Goal: Communication & Community: Answer question/provide support

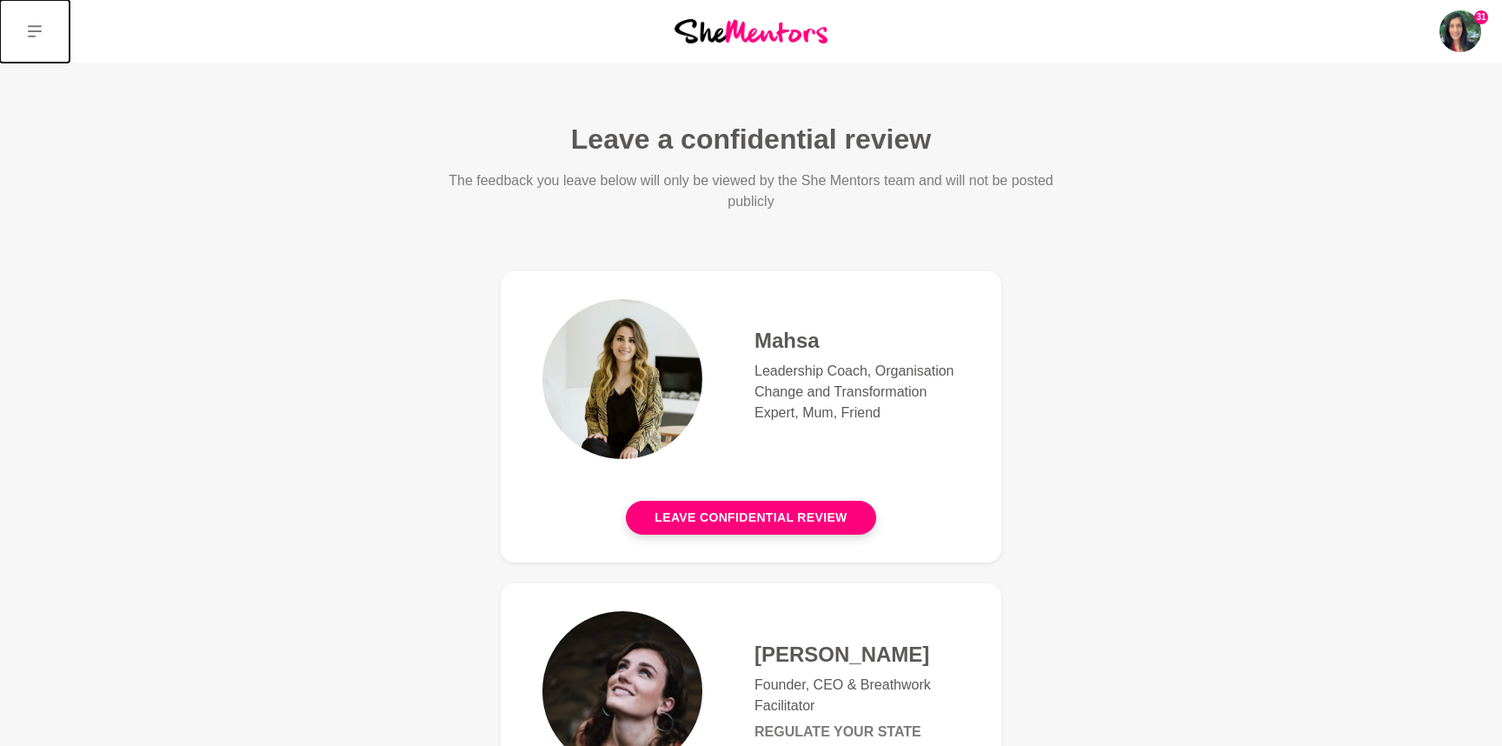
click at [32, 25] on icon at bounding box center [35, 31] width 14 height 12
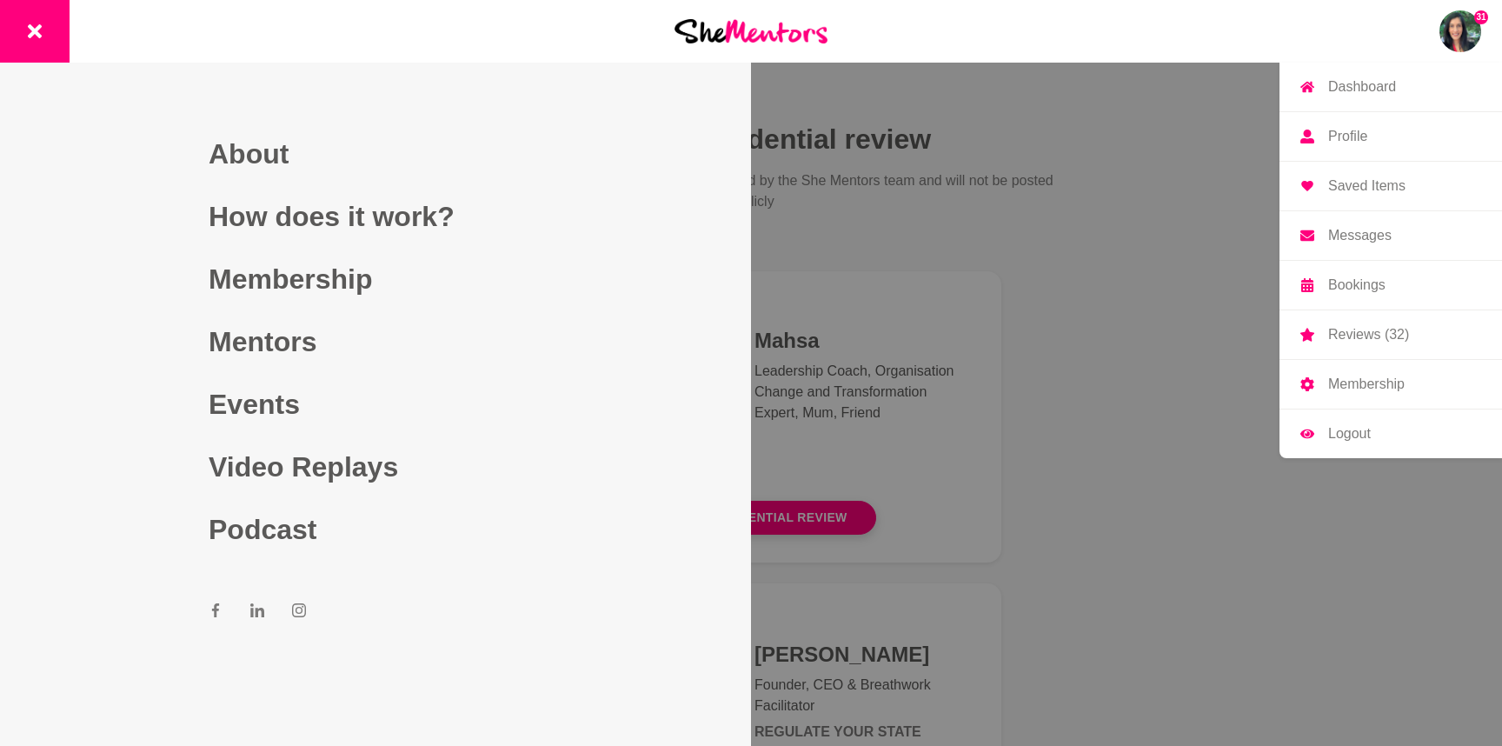
click at [1471, 23] on img at bounding box center [1460, 31] width 42 height 42
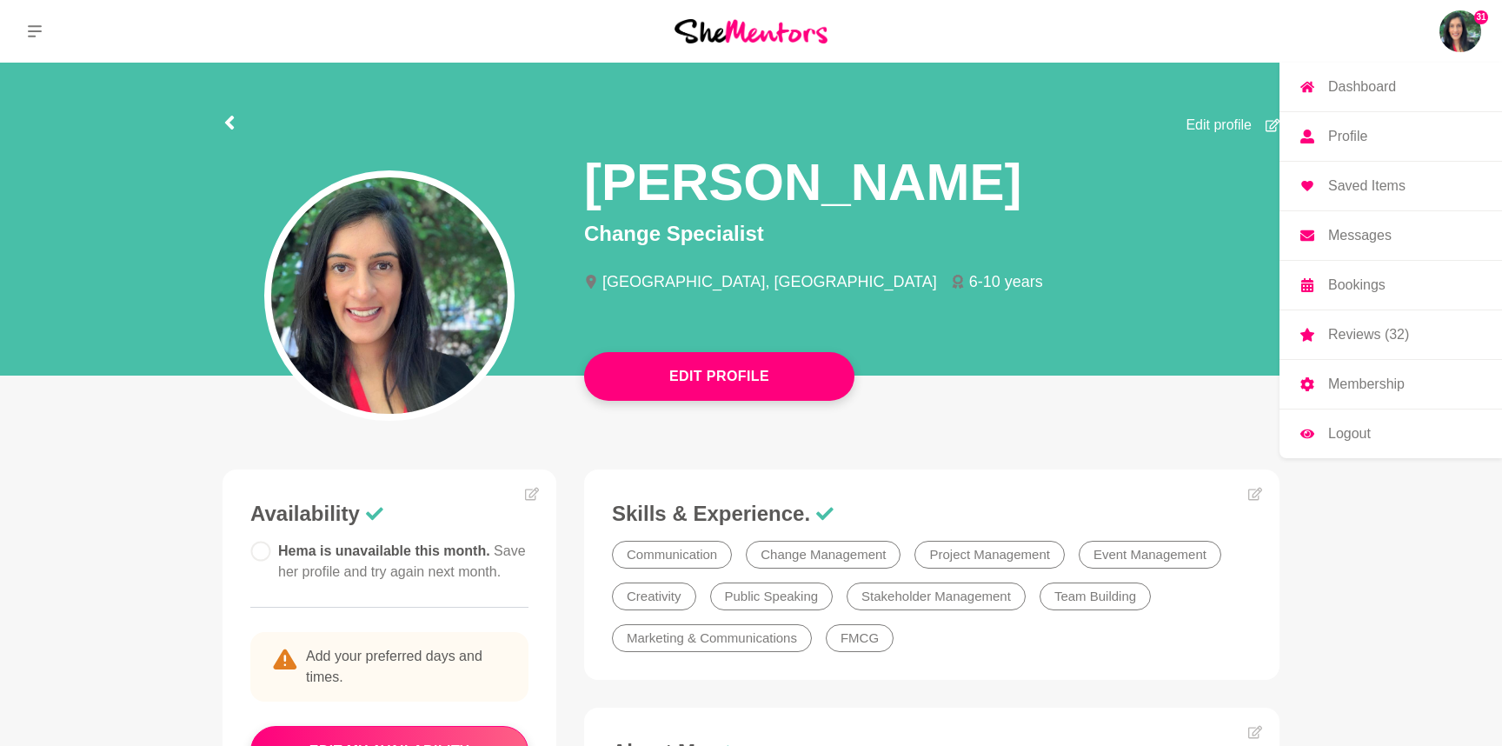
click at [1366, 288] on p "Bookings" at bounding box center [1356, 285] width 57 height 14
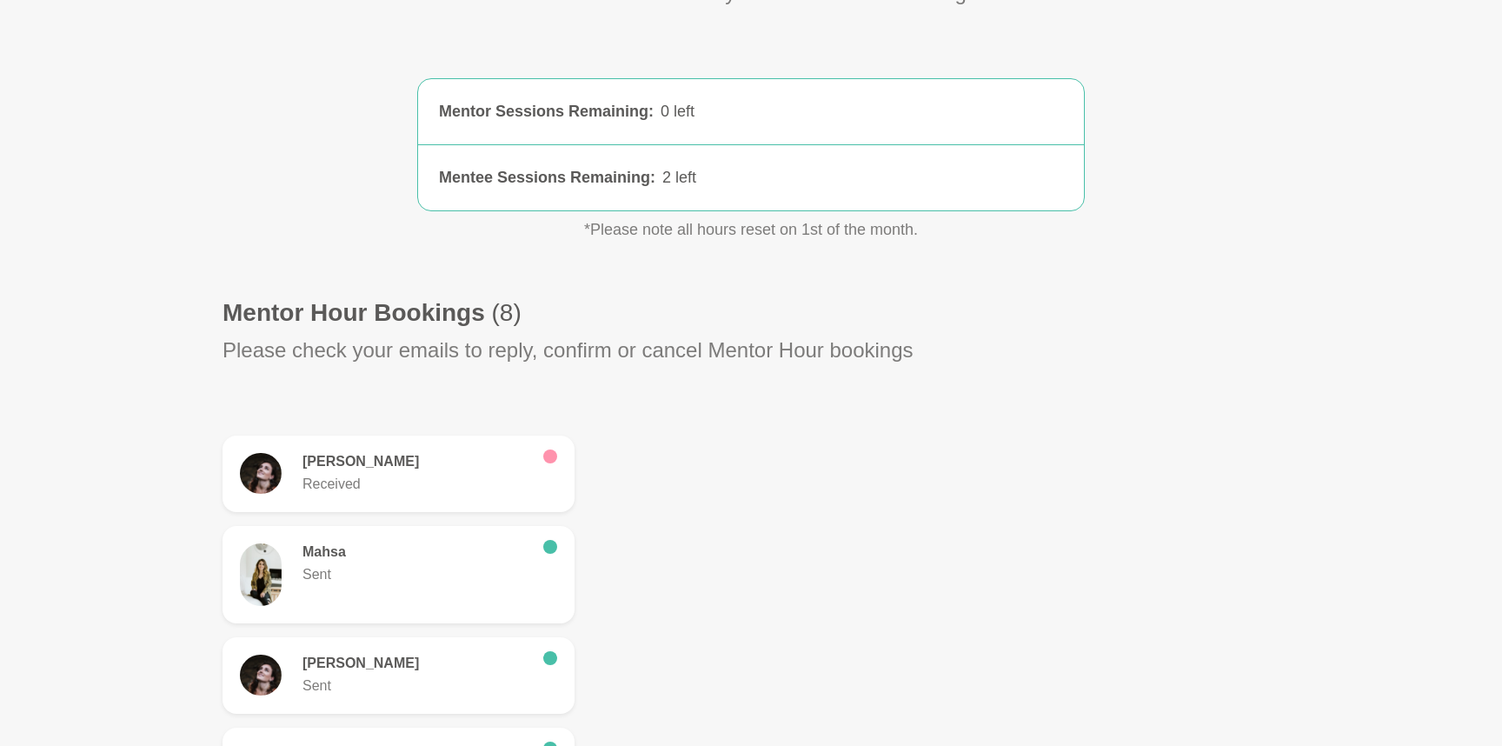
scroll to position [229, 0]
click at [366, 451] on h6 "[PERSON_NAME]" at bounding box center [415, 459] width 227 height 17
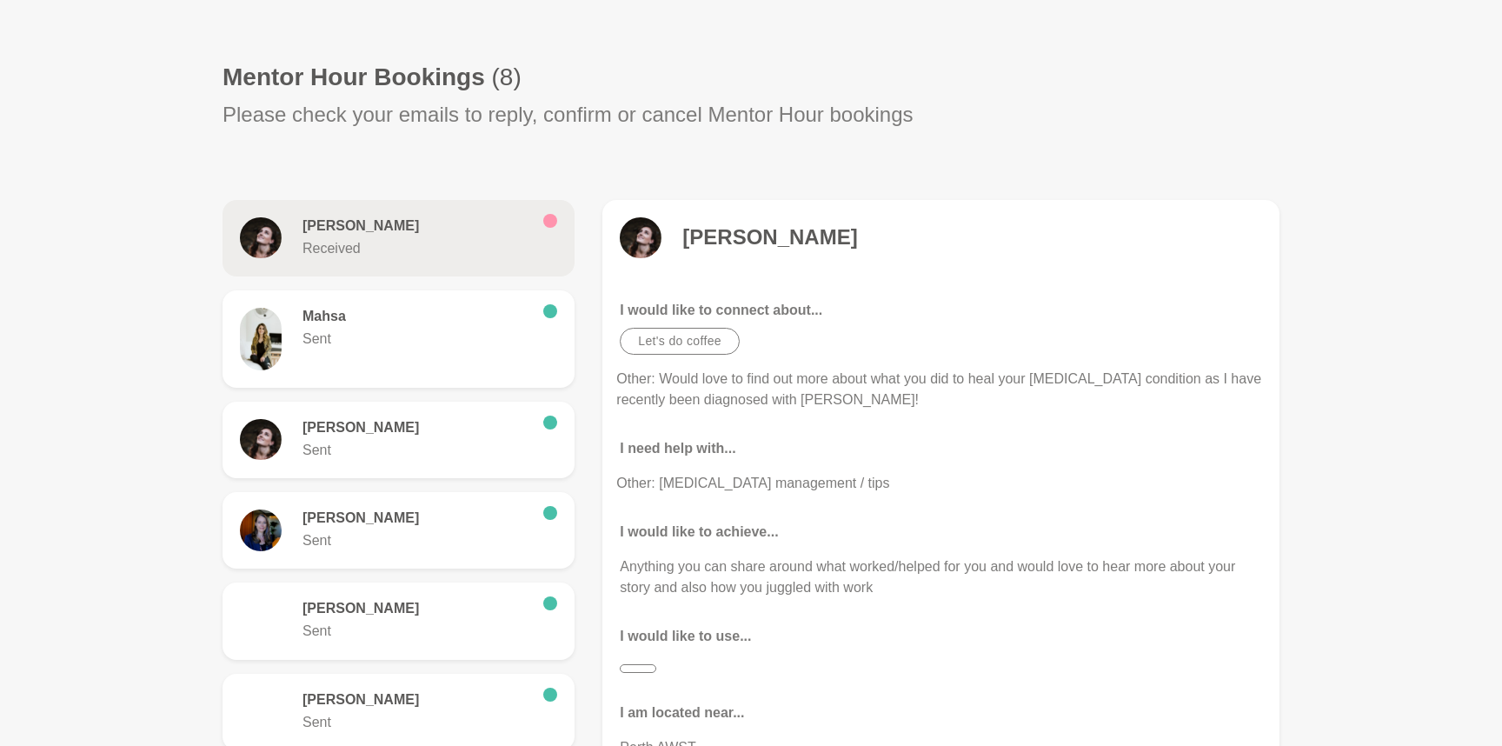
scroll to position [481, 0]
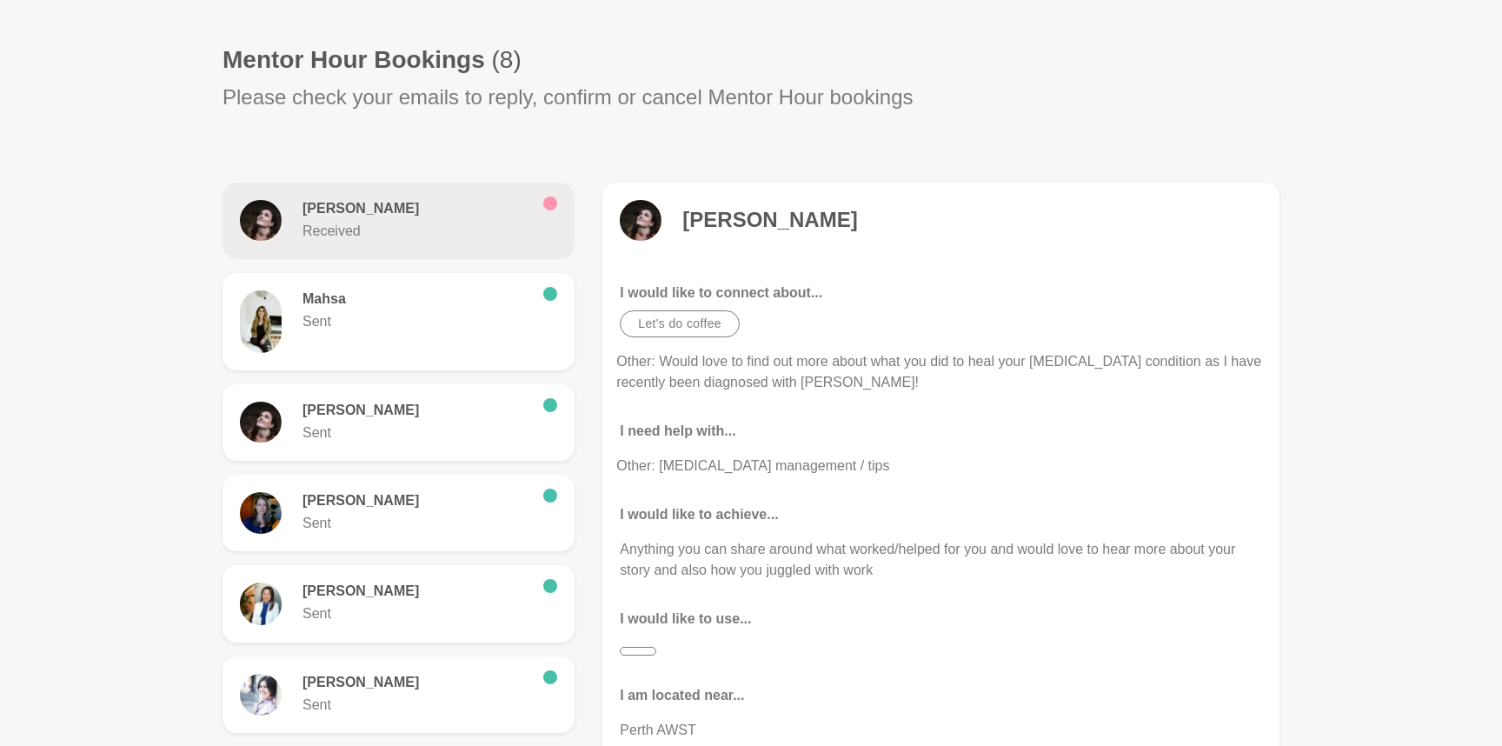
click at [347, 217] on h6 "[PERSON_NAME]" at bounding box center [415, 208] width 227 height 17
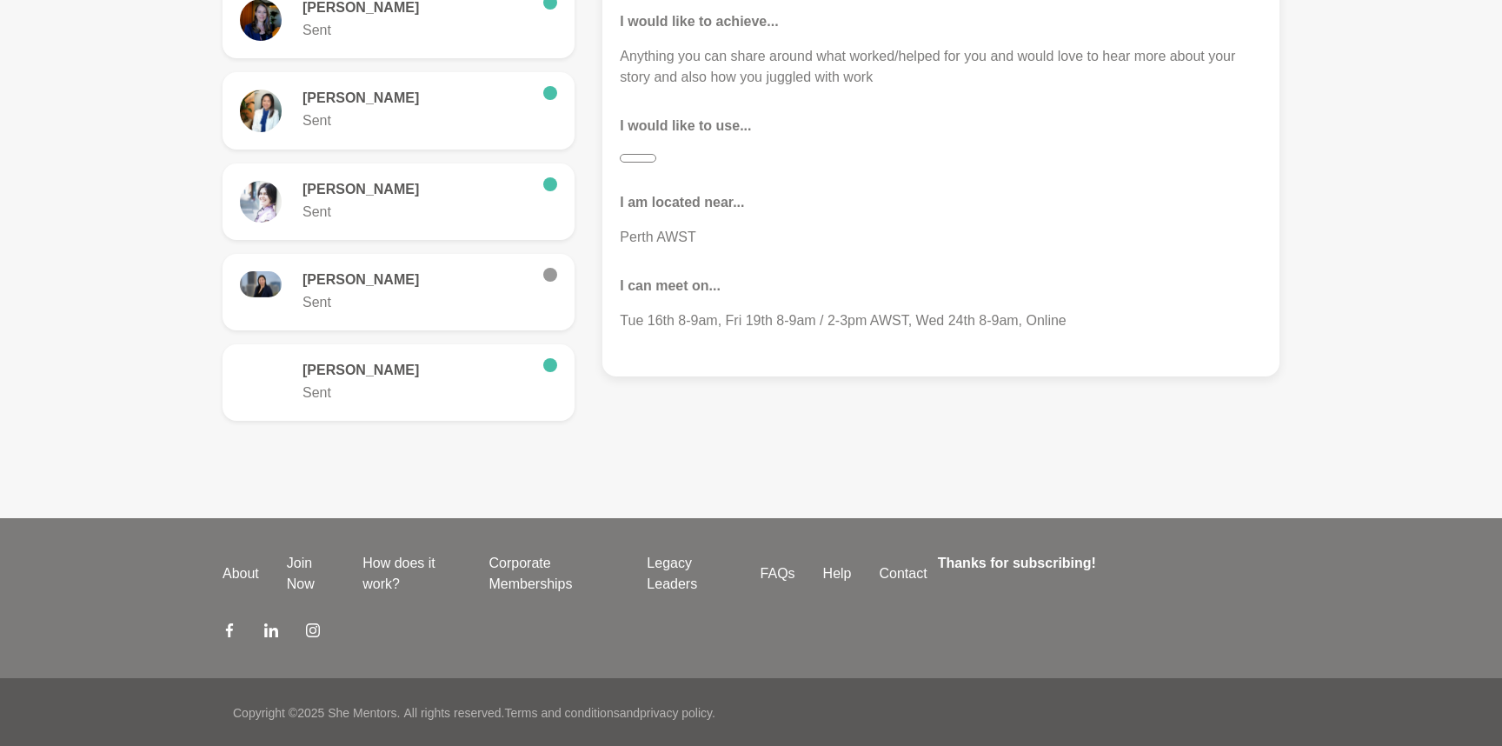
scroll to position [975, 0]
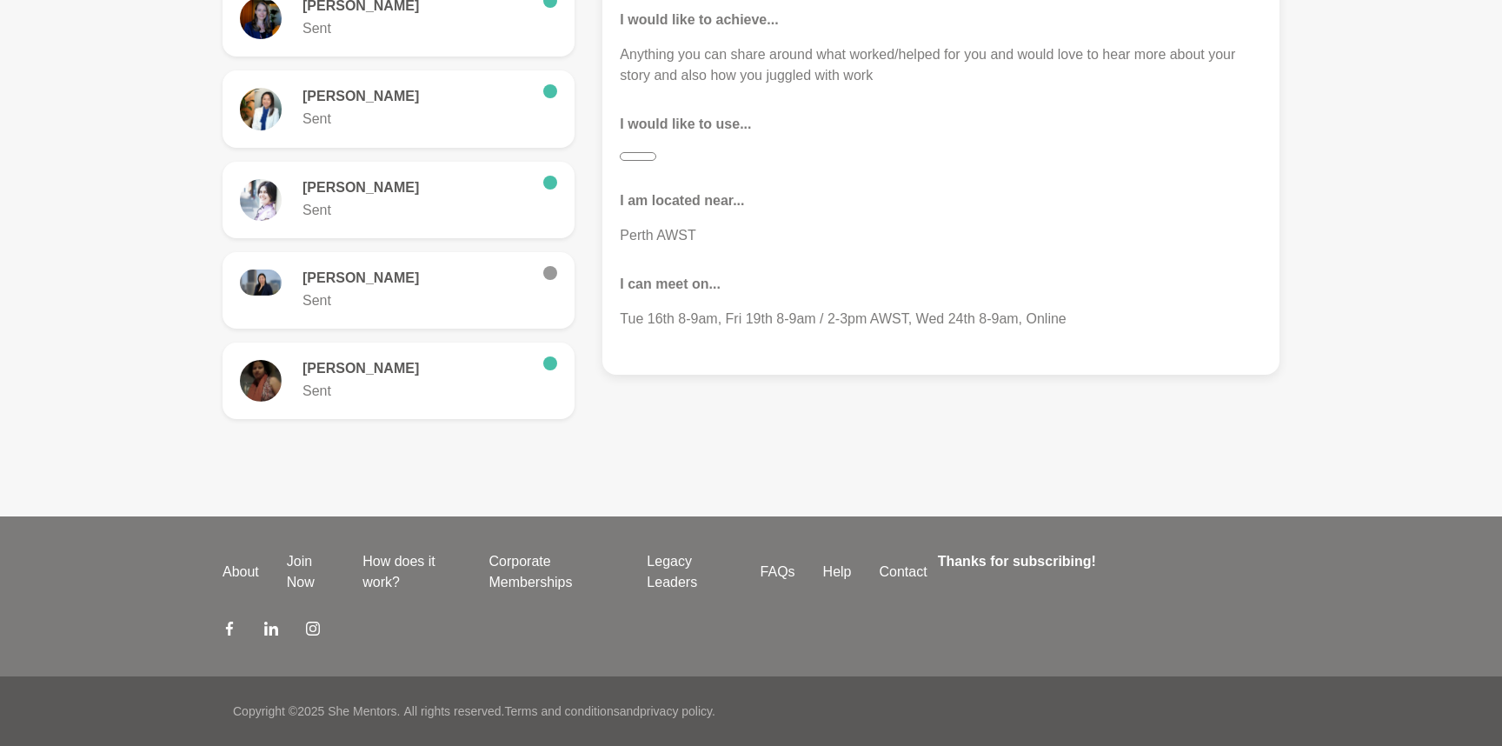
click at [690, 278] on p "I can meet on..." at bounding box center [941, 284] width 642 height 21
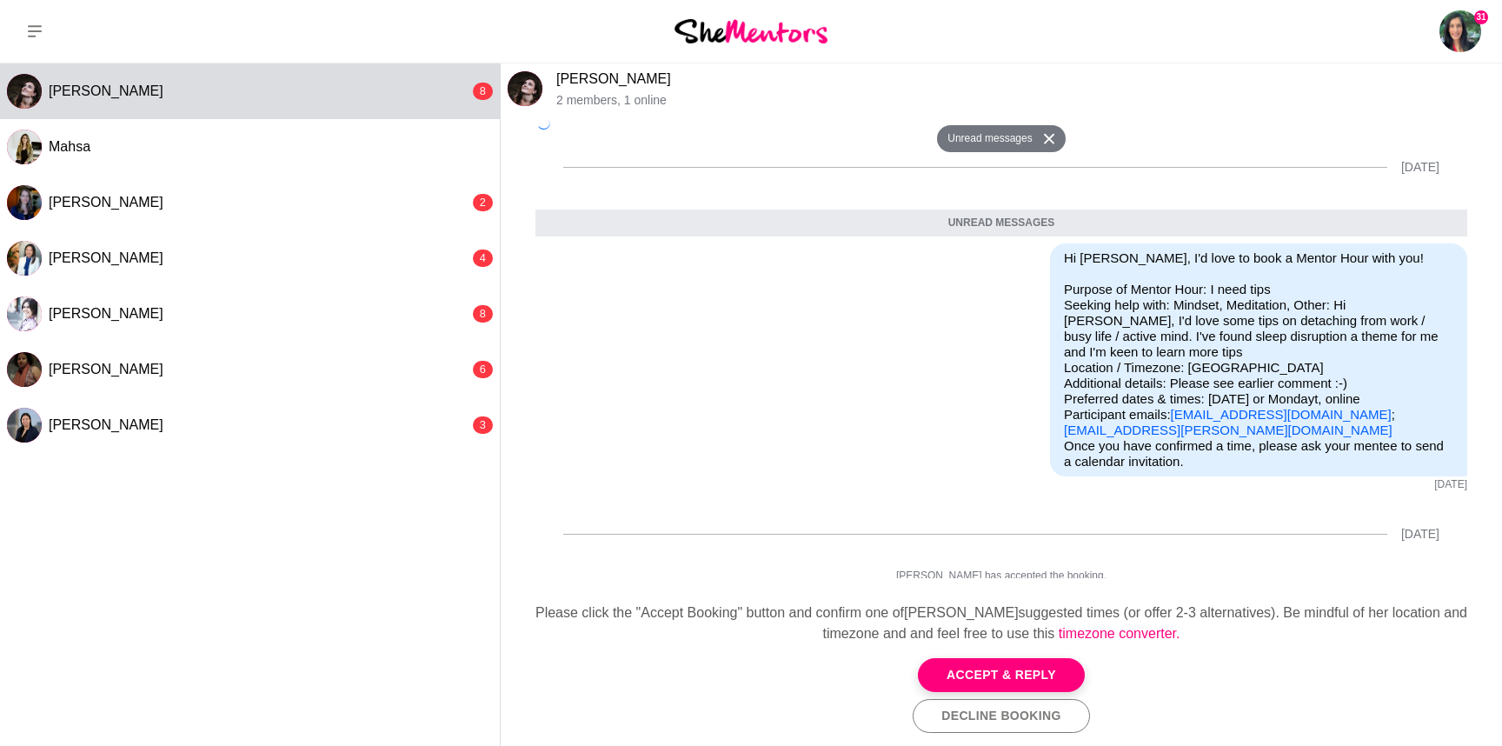
scroll to position [1561, 0]
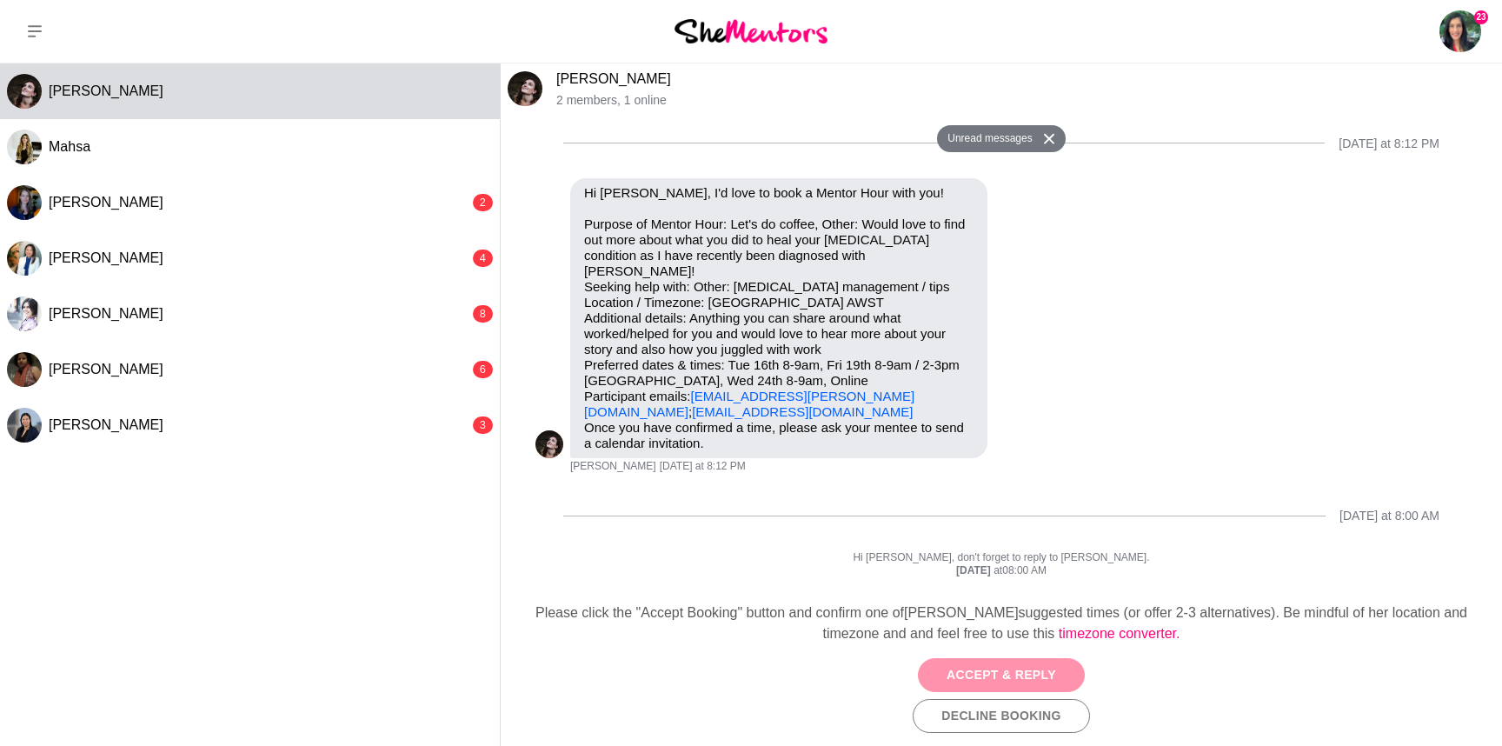
click at [1001, 675] on button "Accept & Reply" at bounding box center [1001, 675] width 167 height 34
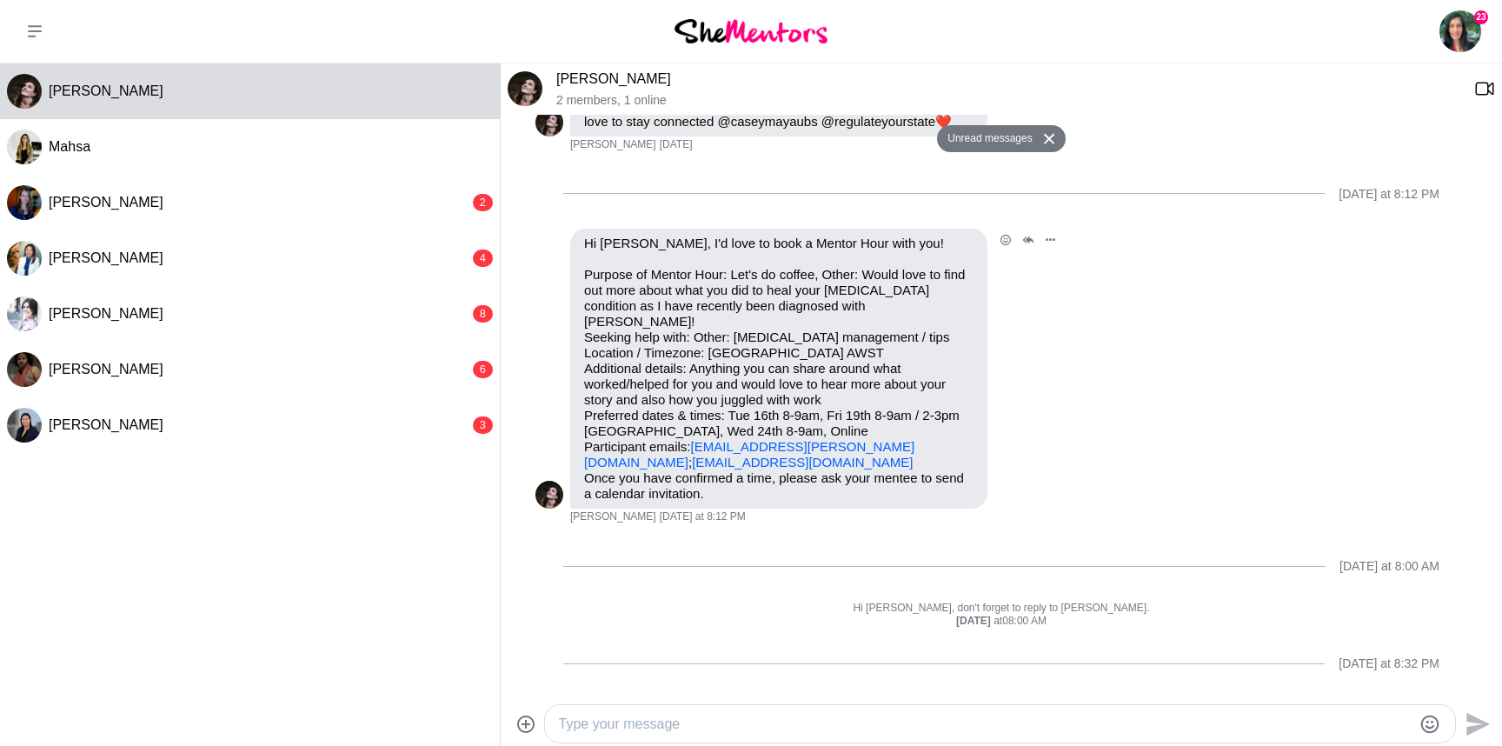
scroll to position [1546, 0]
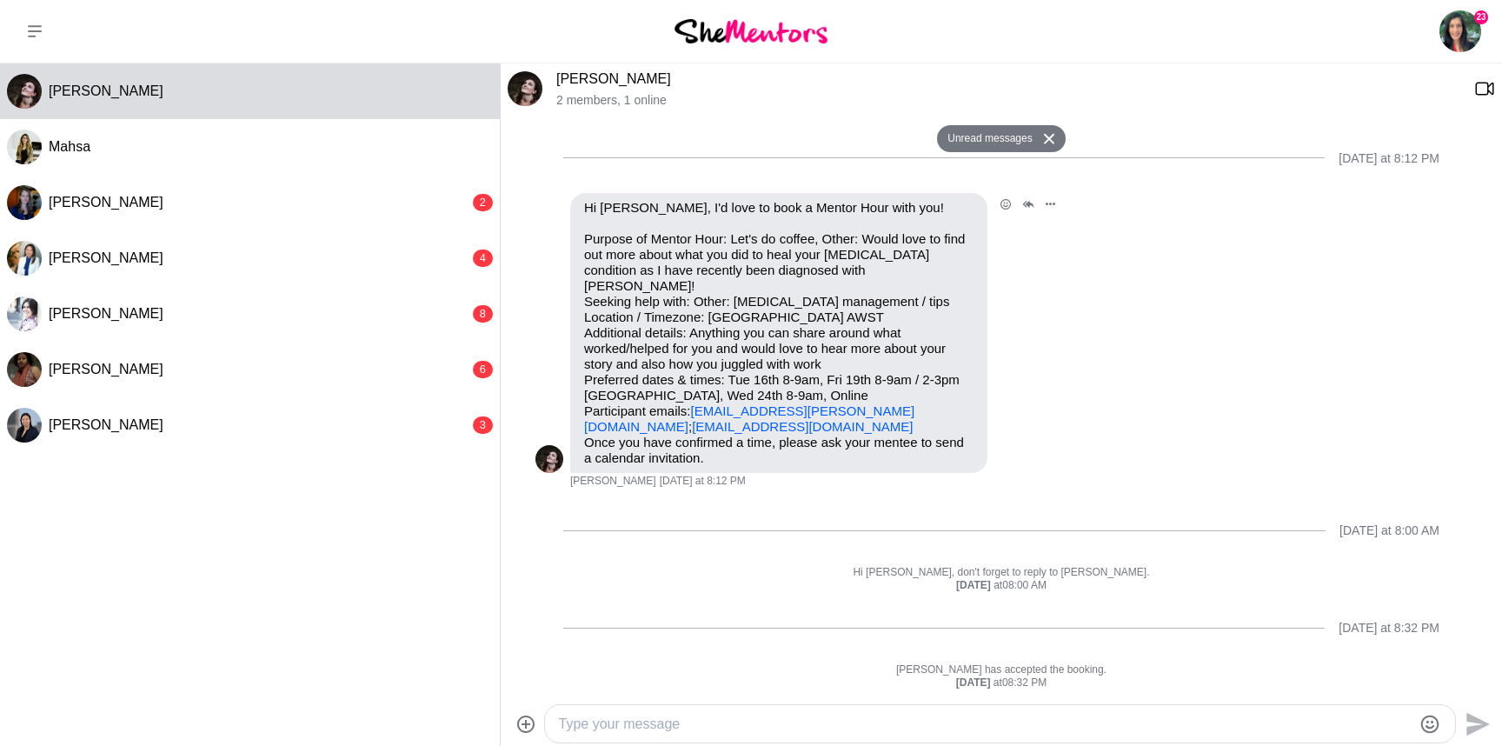
click at [931, 257] on p "Purpose of Mentor Hour: Let's do coffee, Other: Would love to find out more abo…" at bounding box center [778, 332] width 389 height 203
click at [1025, 209] on icon "Open Thread" at bounding box center [1028, 204] width 12 height 9
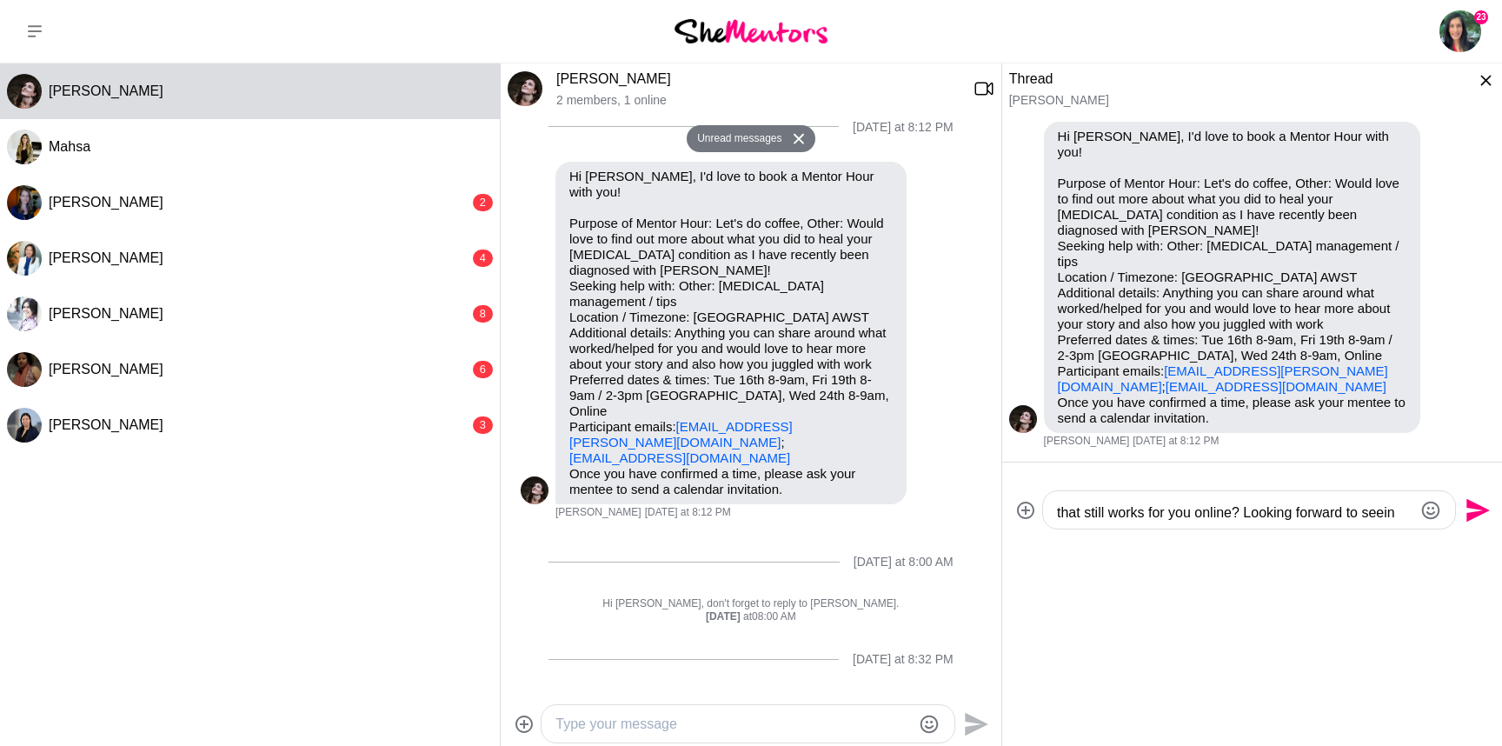
scroll to position [60, 0]
type textarea "Hi [PERSON_NAME] so lovely to hear from you! How are you? Yes I would be availa…"
click at [1470, 496] on icon "Send" at bounding box center [1476, 510] width 28 height 28
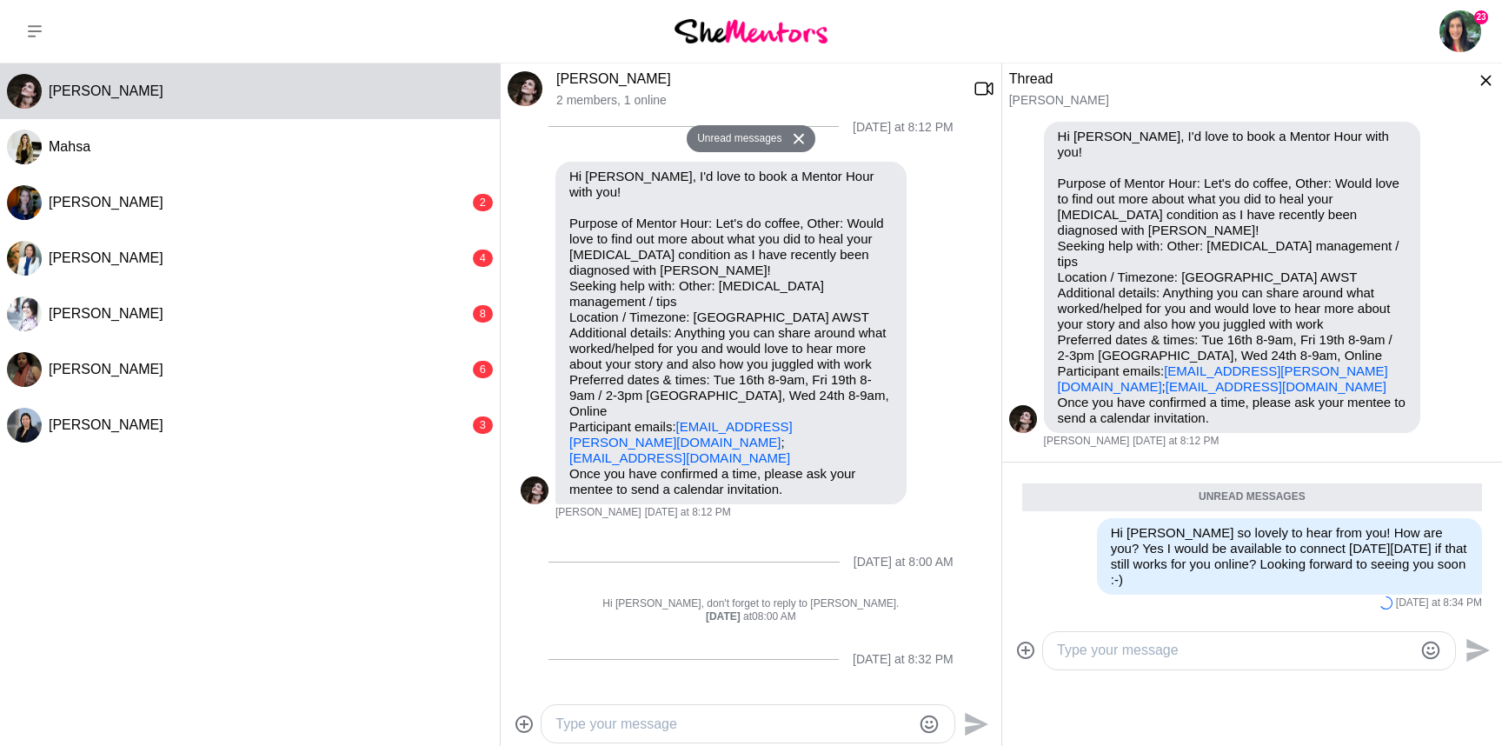
scroll to position [0, 0]
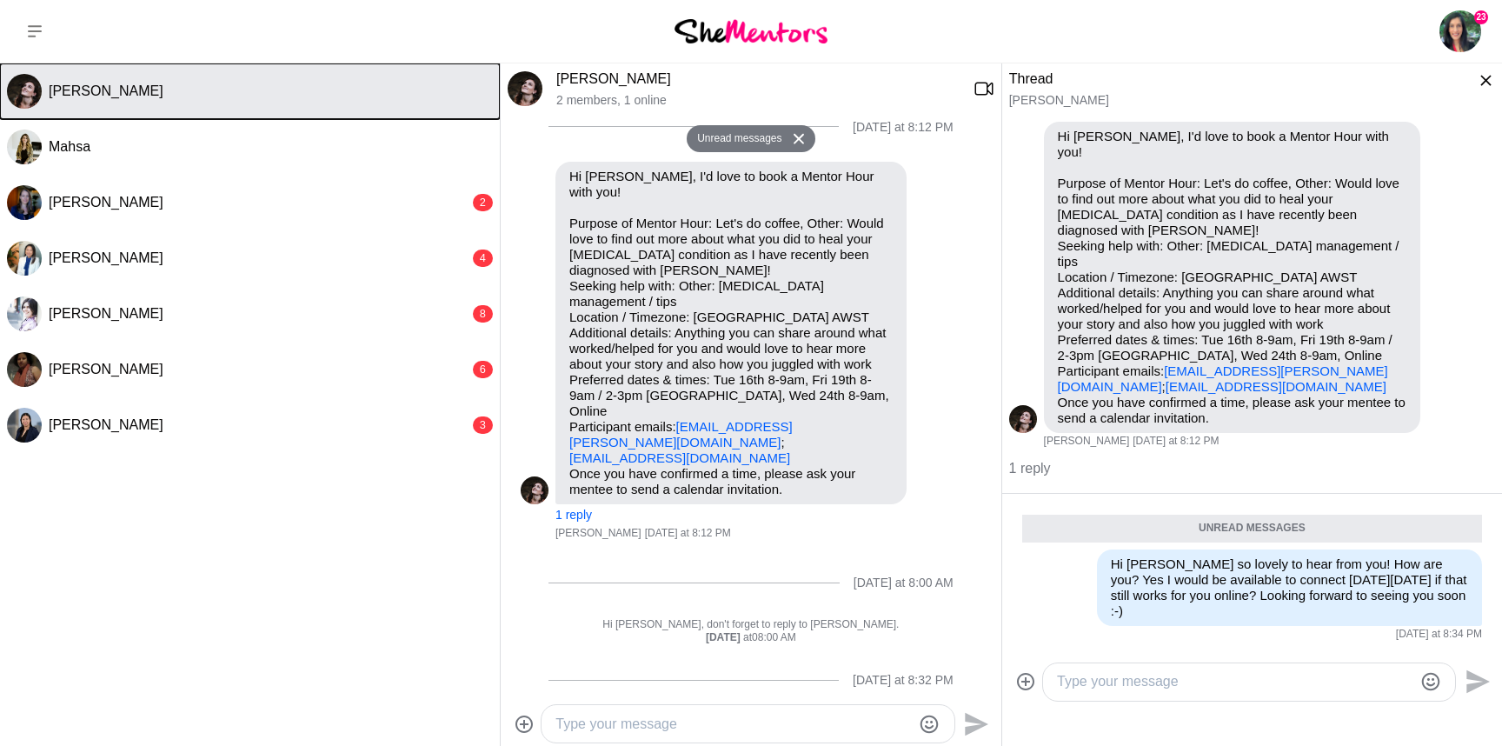
click at [53, 93] on span "[PERSON_NAME]" at bounding box center [106, 90] width 115 height 15
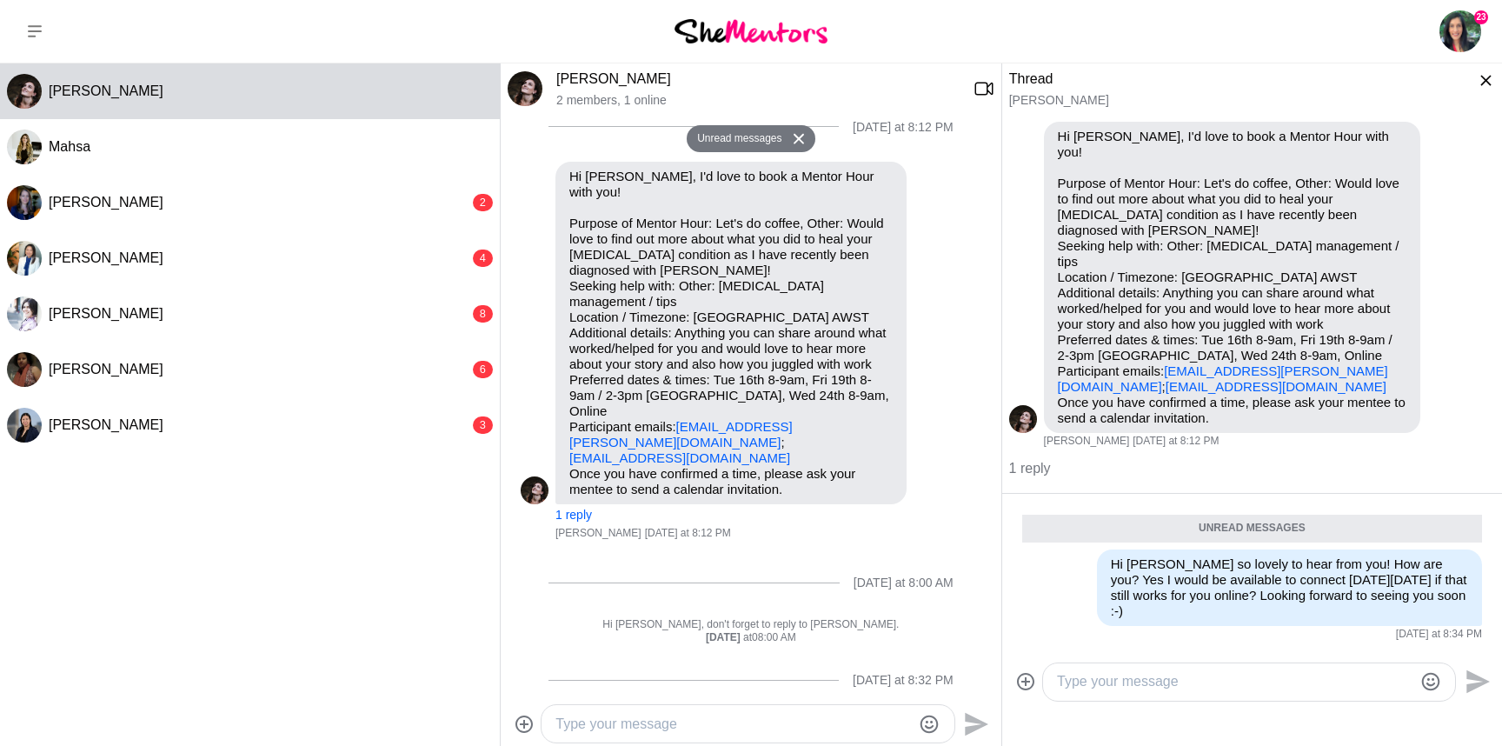
click at [578, 78] on link "[PERSON_NAME]" at bounding box center [613, 78] width 115 height 15
